Goal: Task Accomplishment & Management: Manage account settings

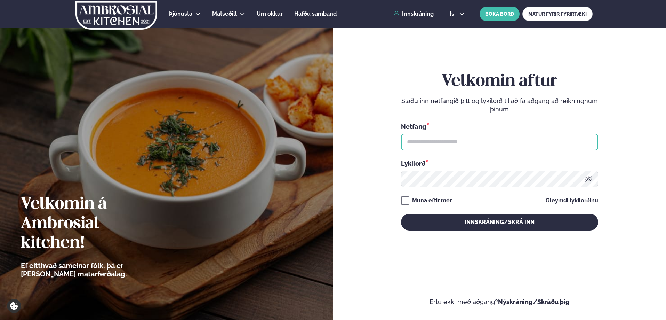
click at [456, 139] on input "text" at bounding box center [499, 142] width 197 height 17
type input "**********"
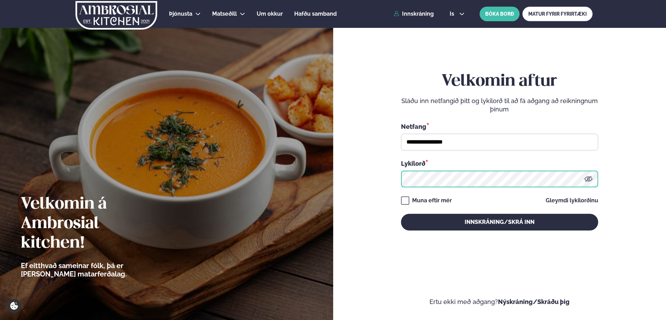
click at [401, 214] on button "Innskráning/Skrá inn" at bounding box center [499, 222] width 197 height 17
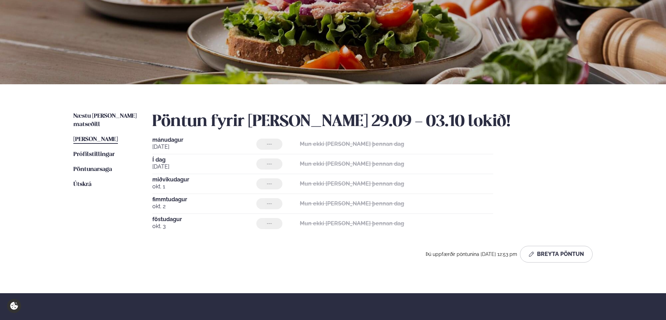
scroll to position [104, 0]
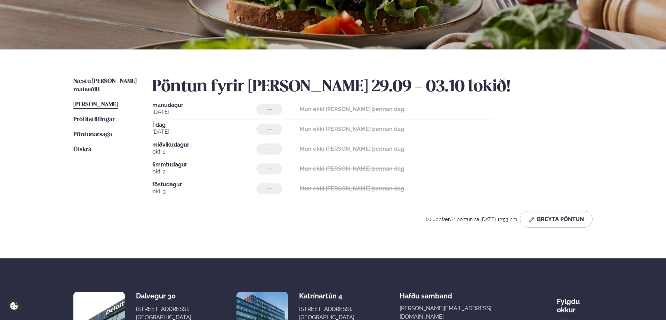
click at [99, 102] on span "[PERSON_NAME]" at bounding box center [95, 105] width 45 height 6
click at [100, 85] on link "Næstu [PERSON_NAME] matseðill Næsta vika" at bounding box center [105, 85] width 65 height 17
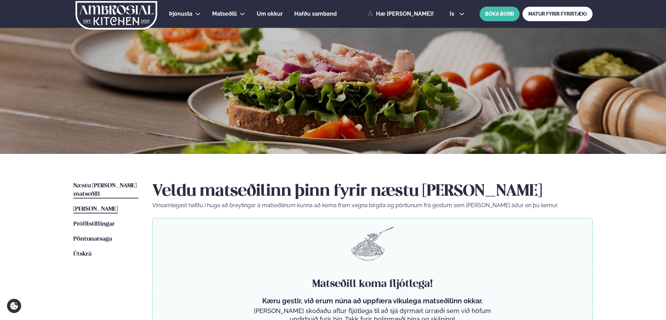
click at [92, 206] on span "[PERSON_NAME]" at bounding box center [95, 209] width 45 height 6
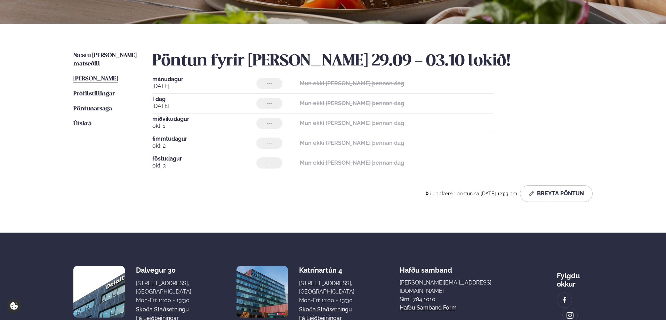
scroll to position [139, 0]
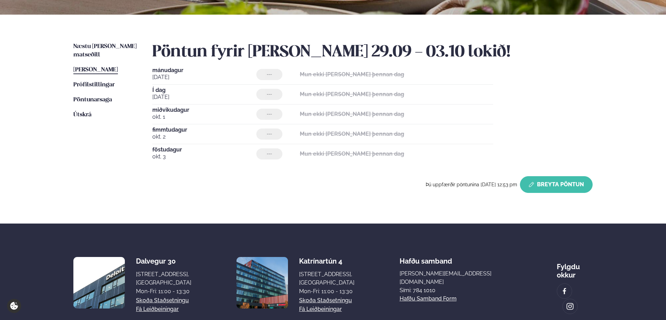
click at [557, 182] on button "Breyta Pöntun" at bounding box center [556, 184] width 73 height 17
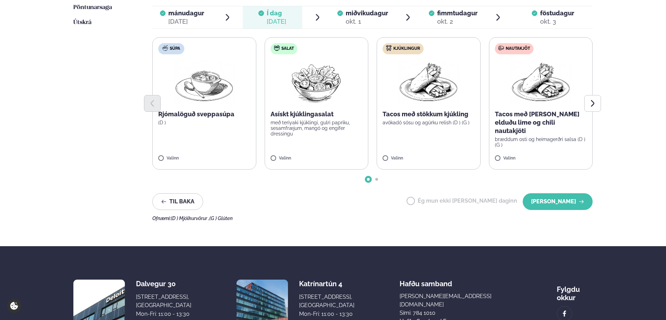
scroll to position [244, 0]
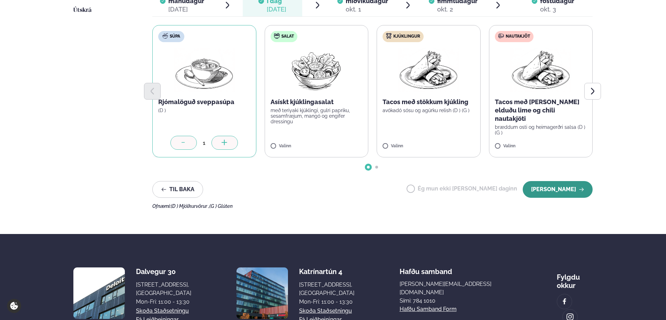
click at [562, 191] on button "[PERSON_NAME]" at bounding box center [558, 189] width 70 height 17
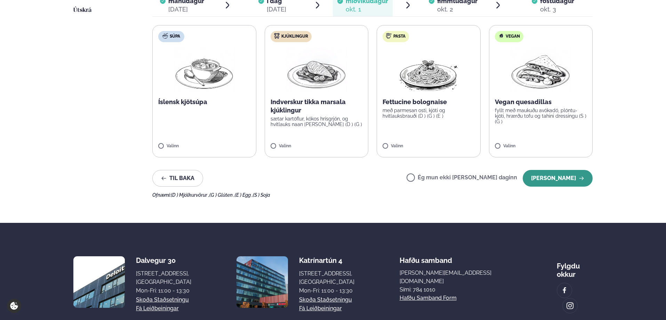
click at [542, 180] on button "[PERSON_NAME]" at bounding box center [558, 178] width 70 height 17
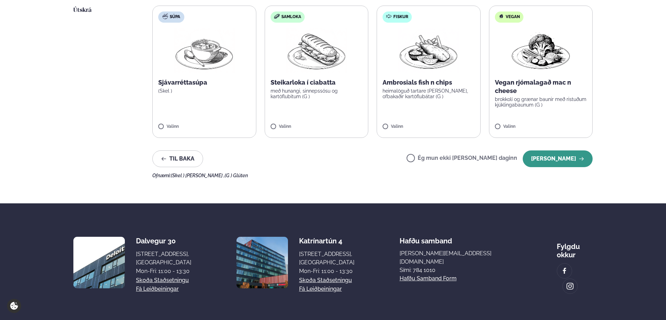
click at [555, 159] on button "[PERSON_NAME]" at bounding box center [558, 158] width 70 height 17
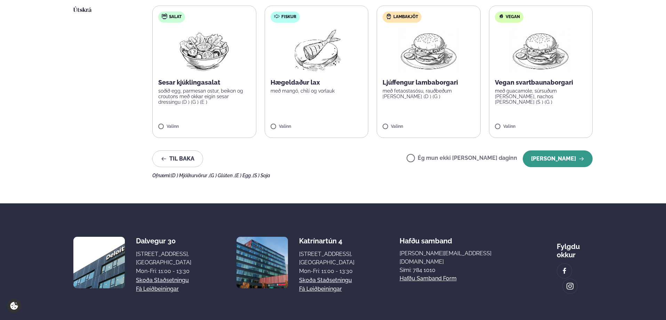
click at [560, 155] on button "[PERSON_NAME]" at bounding box center [558, 158] width 70 height 17
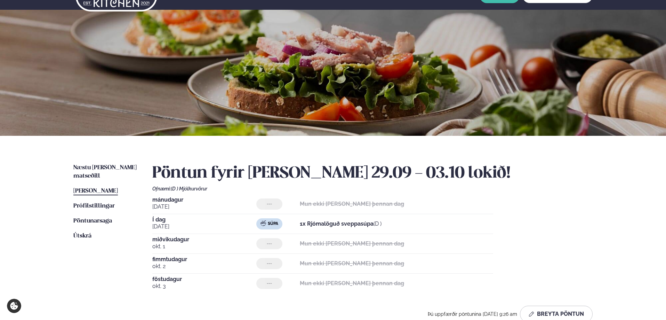
scroll to position [0, 0]
